Goal: Task Accomplishment & Management: Use online tool/utility

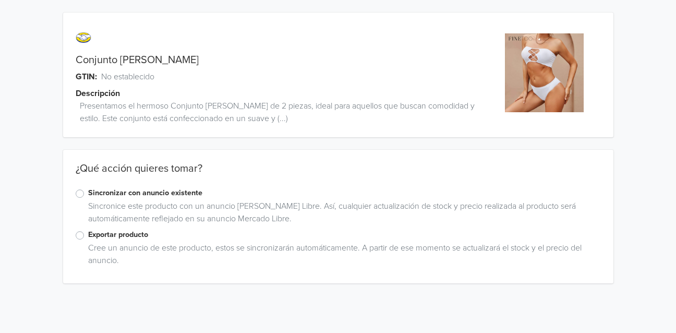
click at [88, 195] on label "Sincronizar con anuncio existente" at bounding box center [344, 192] width 513 height 11
click at [0, 0] on input "Sincronizar con anuncio existente" at bounding box center [0, 0] width 0 height 0
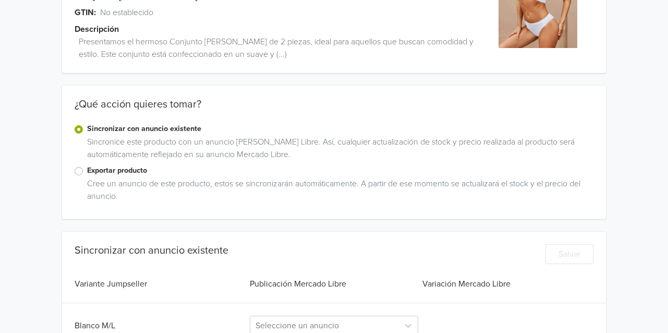
scroll to position [64, 0]
click at [87, 130] on label "Sincronizar con anuncio existente" at bounding box center [340, 129] width 506 height 11
click at [0, 0] on input "Sincronizar con anuncio existente" at bounding box center [0, 0] width 0 height 0
click at [87, 170] on label "Exportar producto" at bounding box center [340, 170] width 506 height 11
click at [0, 0] on input "Exportar producto" at bounding box center [0, 0] width 0 height 0
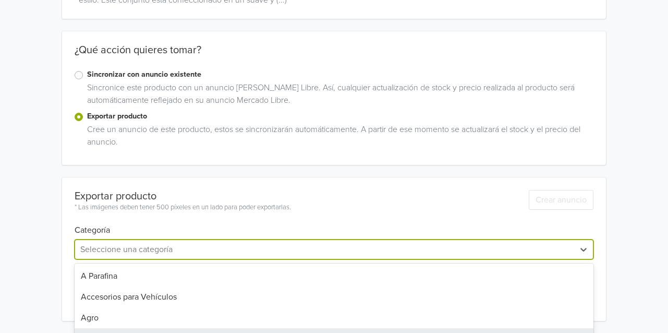
scroll to position [205, 0]
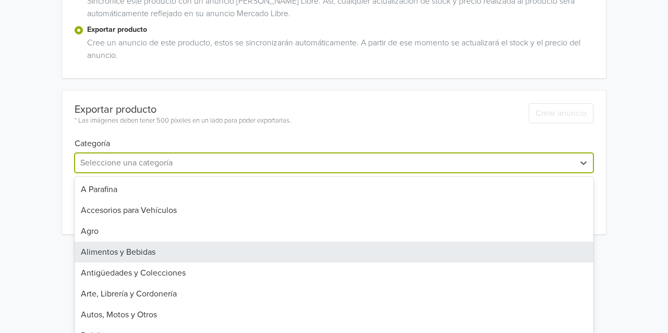
click at [191, 173] on div "45 results available. Use Up and Down to choose options, press Enter to select …" at bounding box center [334, 163] width 519 height 20
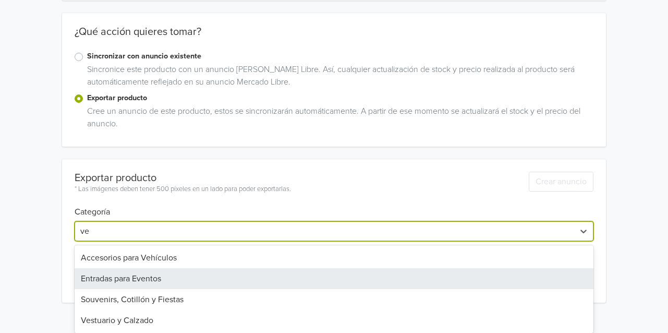
scroll to position [0, 0]
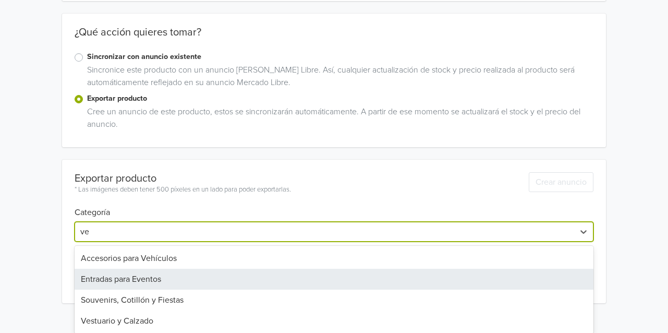
type input "ves"
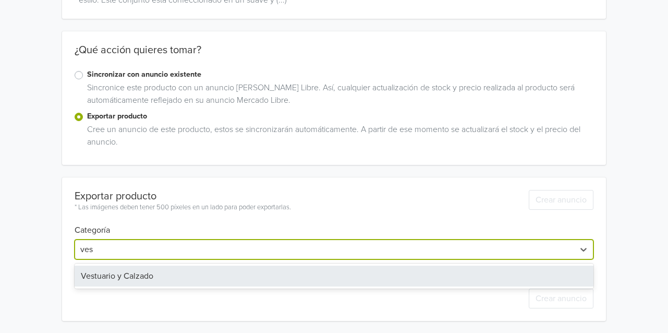
click at [152, 272] on div "Vestuario y Calzado" at bounding box center [334, 276] width 519 height 21
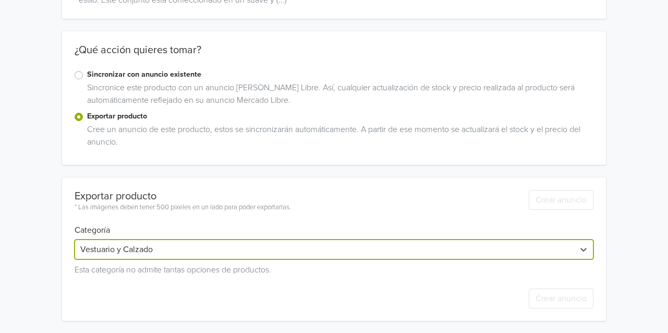
scroll to position [142, 0]
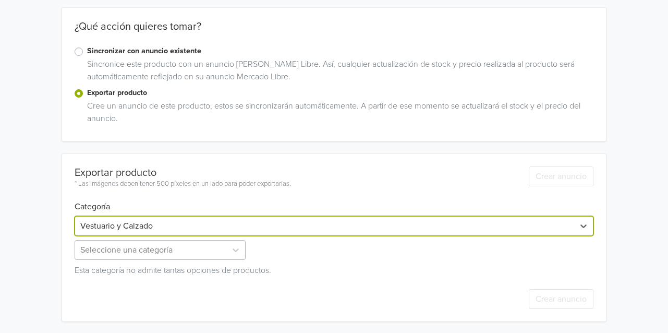
click at [209, 247] on div "Seleccione una categoría" at bounding box center [161, 250] width 173 height 20
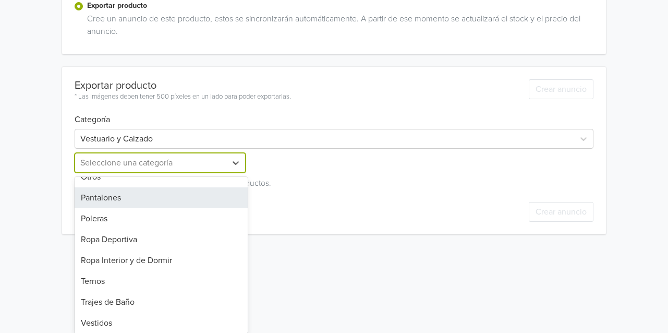
scroll to position [307, 0]
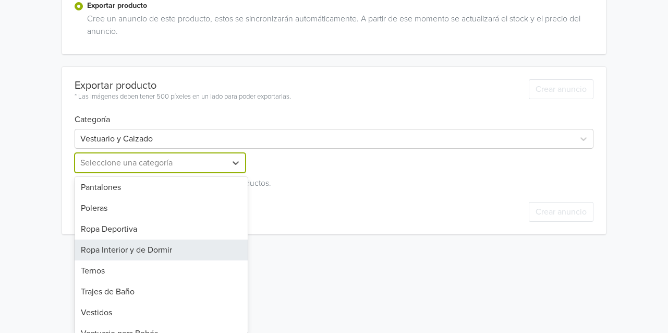
click at [149, 239] on div "Ropa Interior y de Dormir" at bounding box center [161, 249] width 173 height 21
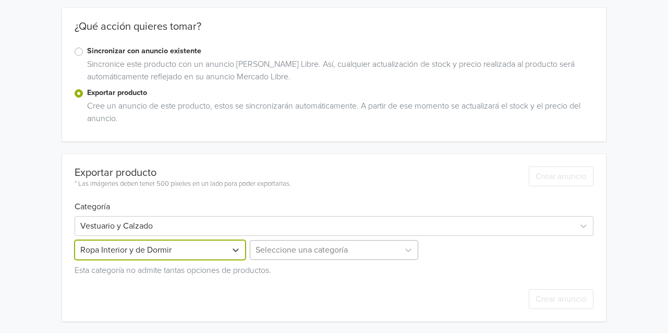
click at [309, 253] on div at bounding box center [325, 250] width 139 height 15
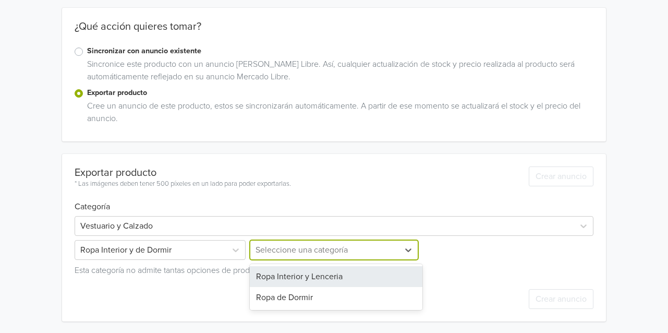
click at [308, 281] on div "Ropa Interior y Lenceria" at bounding box center [336, 276] width 173 height 21
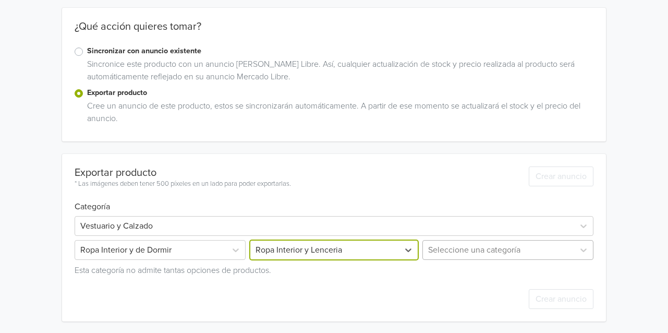
click at [481, 249] on div "Seleccione una categoría" at bounding box center [506, 250] width 173 height 20
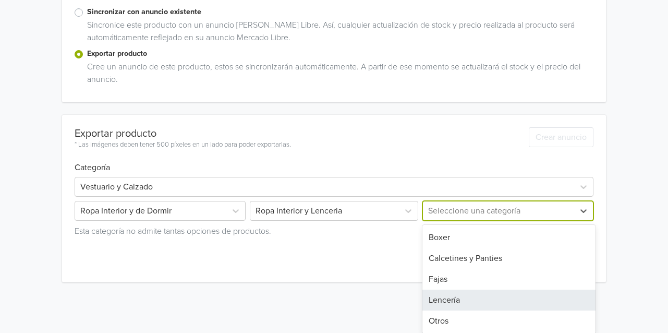
click at [463, 299] on div "Lencería" at bounding box center [509, 300] width 173 height 21
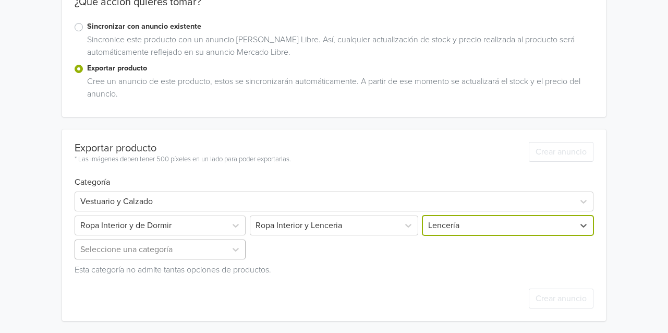
click at [145, 258] on div "Seleccione una categoría" at bounding box center [161, 249] width 173 height 20
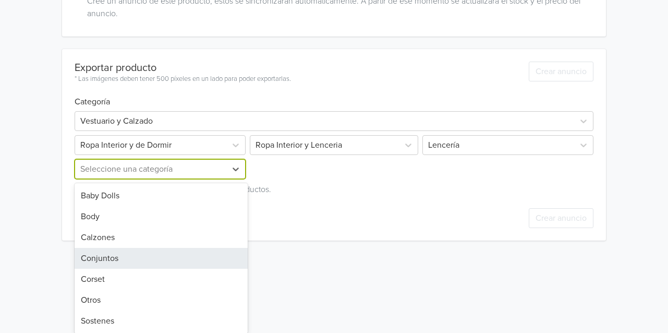
click at [118, 259] on div "Conjuntos" at bounding box center [161, 258] width 173 height 21
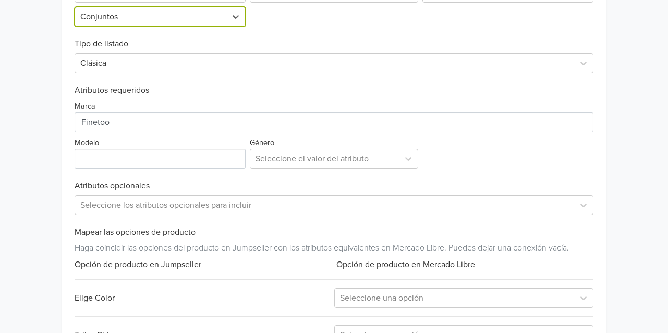
scroll to position [455, 0]
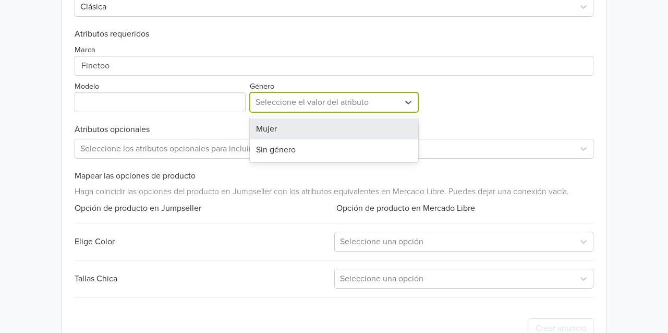
drag, startPoint x: 359, startPoint y: 100, endPoint x: 338, endPoint y: 118, distance: 27.7
click at [359, 99] on div at bounding box center [325, 102] width 139 height 15
click at [325, 129] on div "Mujer" at bounding box center [334, 128] width 169 height 21
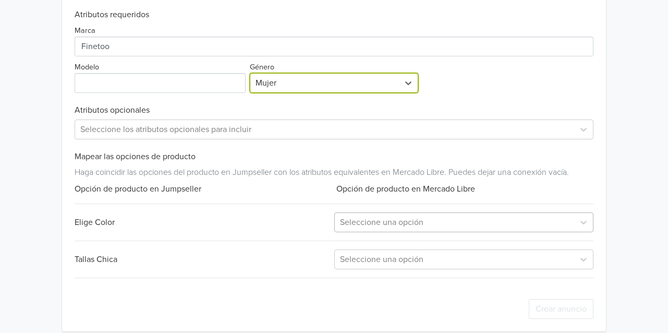
scroll to position [485, 0]
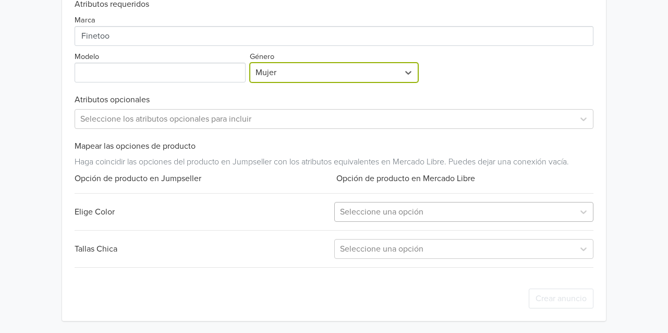
click at [417, 215] on div at bounding box center [454, 211] width 229 height 15
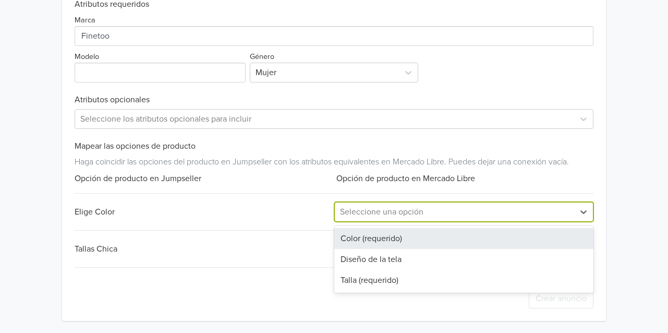
click at [392, 238] on div "Color (requerido)" at bounding box center [463, 238] width 259 height 21
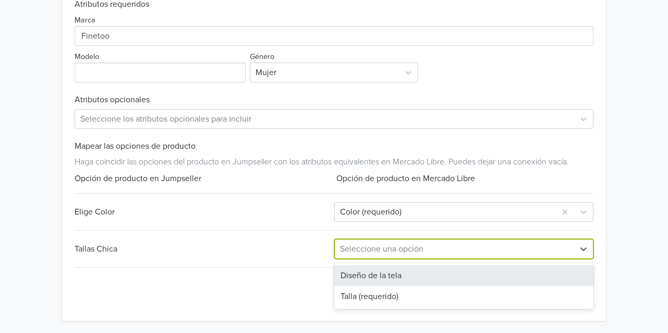
click at [399, 249] on div at bounding box center [454, 249] width 229 height 15
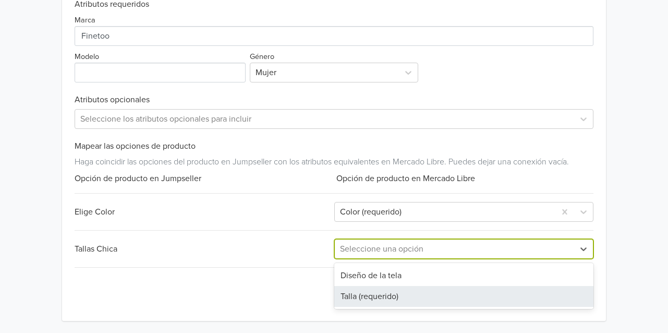
click at [388, 295] on div "Talla (requerido)" at bounding box center [463, 296] width 259 height 21
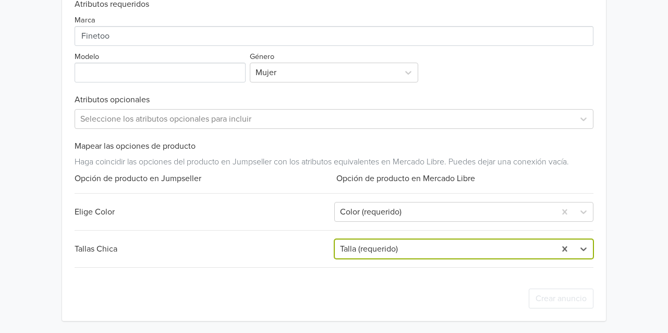
click at [220, 195] on div "Exportar producto * Las imágenes deben tener 500 píxeles en un lado para poder …" at bounding box center [334, 66] width 519 height 510
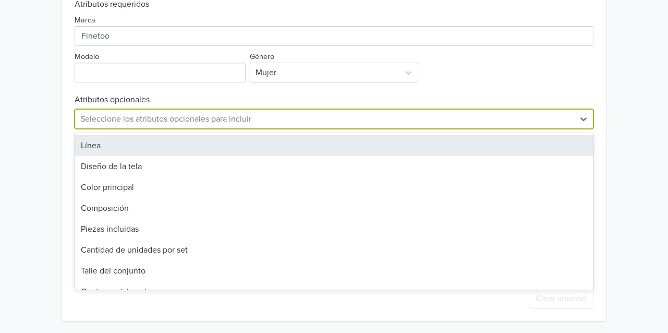
click at [144, 120] on div at bounding box center [324, 119] width 489 height 15
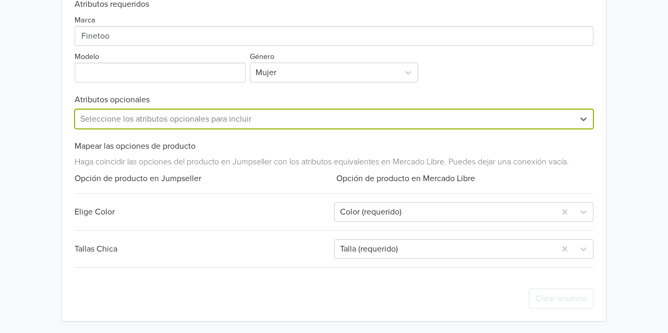
click at [144, 121] on div at bounding box center [324, 119] width 489 height 15
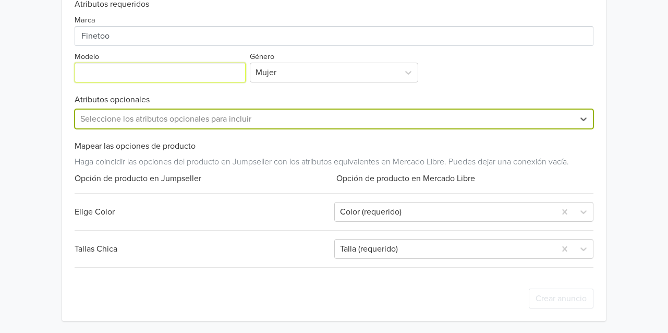
click at [114, 73] on input "Modelo" at bounding box center [160, 73] width 171 height 20
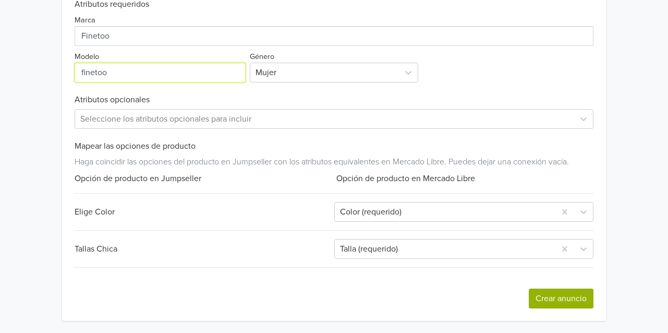
type input "finetoo"
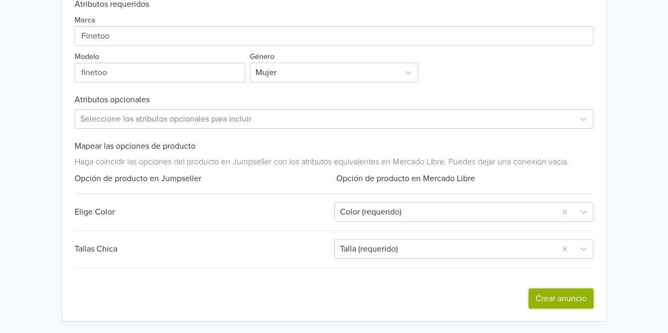
click at [570, 298] on button "Crear anuncio" at bounding box center [561, 298] width 65 height 20
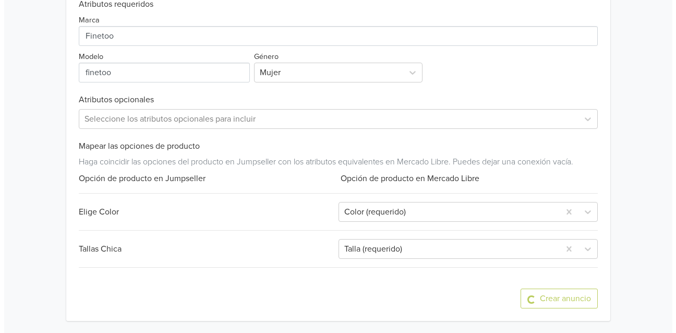
scroll to position [0, 0]
